Goal: Information Seeking & Learning: Understand process/instructions

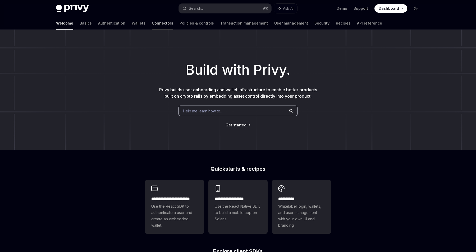
click at [152, 26] on link "Connectors" at bounding box center [162, 23] width 21 height 13
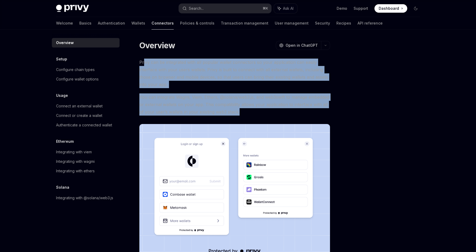
drag, startPoint x: 143, startPoint y: 62, endPoint x: 265, endPoint y: 113, distance: 131.9
click at [267, 112] on div "Privy can be integrated with all popular wallet connectors so your application …" at bounding box center [234, 160] width 191 height 202
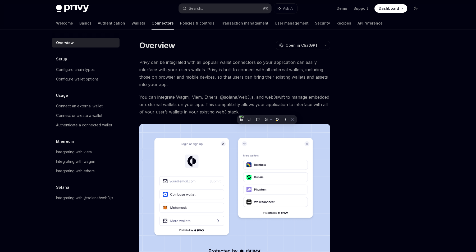
click at [265, 71] on span "Privy can be integrated with all popular wallet connectors so your application …" at bounding box center [234, 74] width 191 height 30
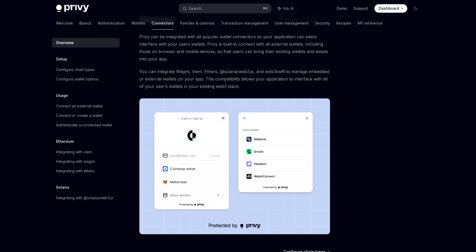
scroll to position [27, 0]
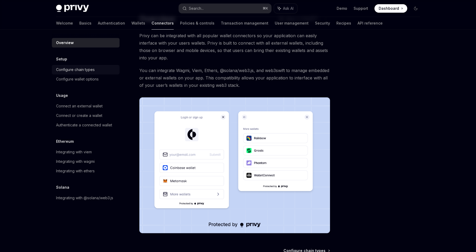
click at [87, 71] on div "Configure chain types" at bounding box center [75, 70] width 39 height 6
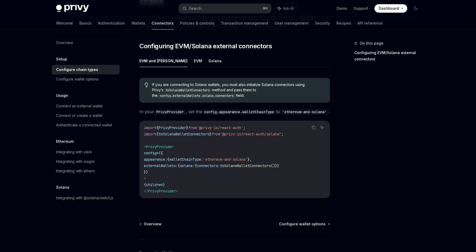
scroll to position [64, 0]
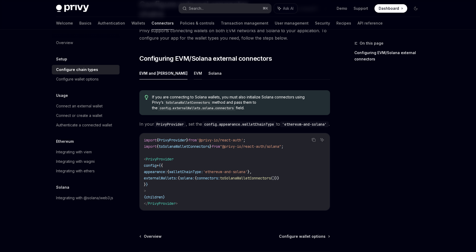
click at [194, 67] on button "EVM" at bounding box center [198, 73] width 8 height 12
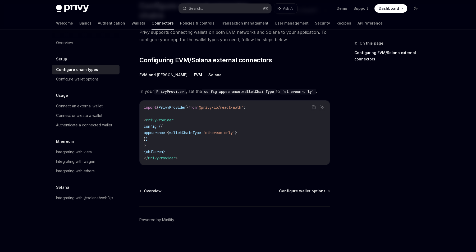
scroll to position [38, 0]
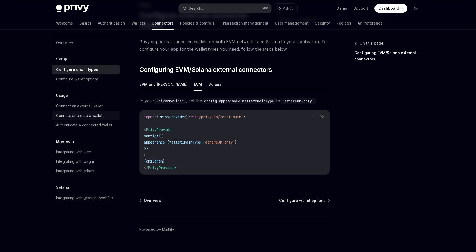
click at [88, 117] on div "Connect or create a wallet" at bounding box center [79, 116] width 46 height 6
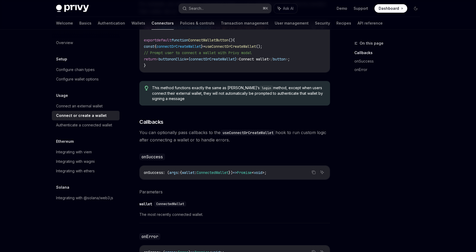
scroll to position [276, 0]
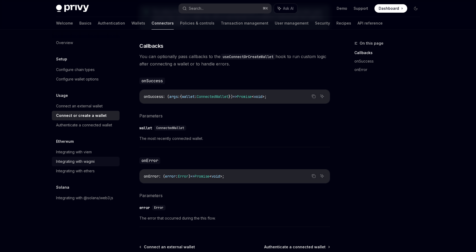
click at [79, 157] on link "Integrating with wagmi" at bounding box center [86, 162] width 68 height 10
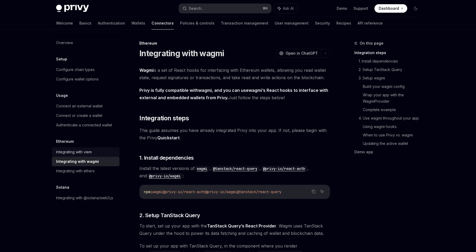
click at [76, 152] on div "Integrating with viem" at bounding box center [74, 152] width 36 height 6
type textarea "*"
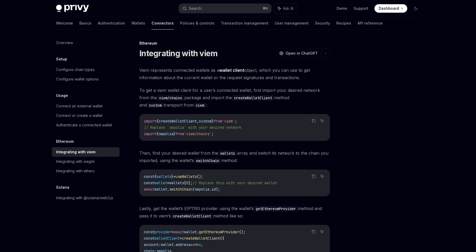
click at [342, 73] on div "Ethereum Integrating with viem OpenAI Open in ChatGPT OpenAI Open in ChatGPT Vi…" at bounding box center [238, 201] width 372 height 343
click at [328, 49] on button "button" at bounding box center [325, 53] width 9 height 9
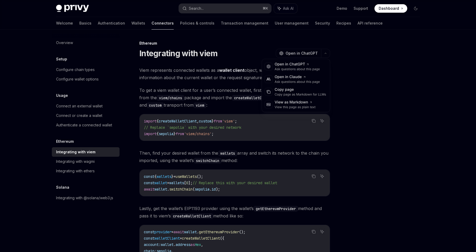
click at [358, 59] on div at bounding box center [384, 146] width 80 height 212
